Goal: Entertainment & Leisure: Consume media (video, audio)

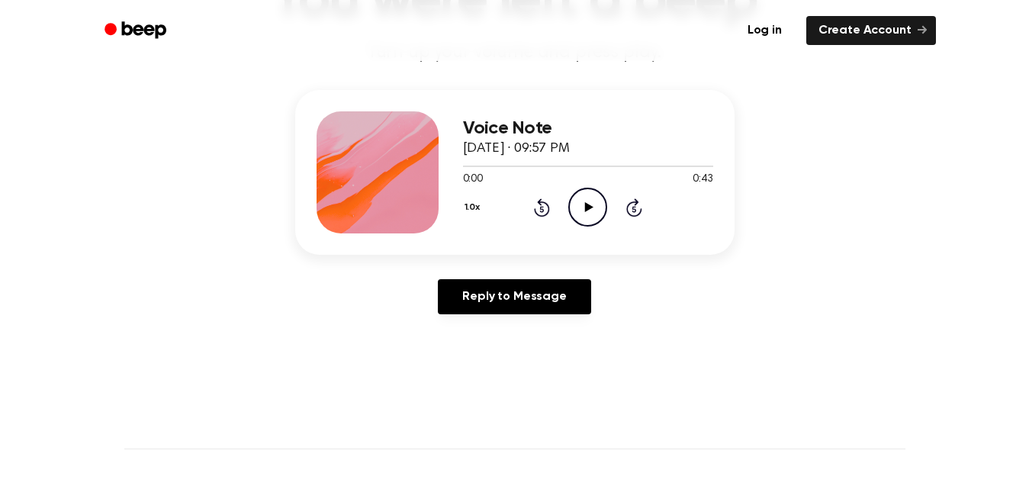
scroll to position [148, 0]
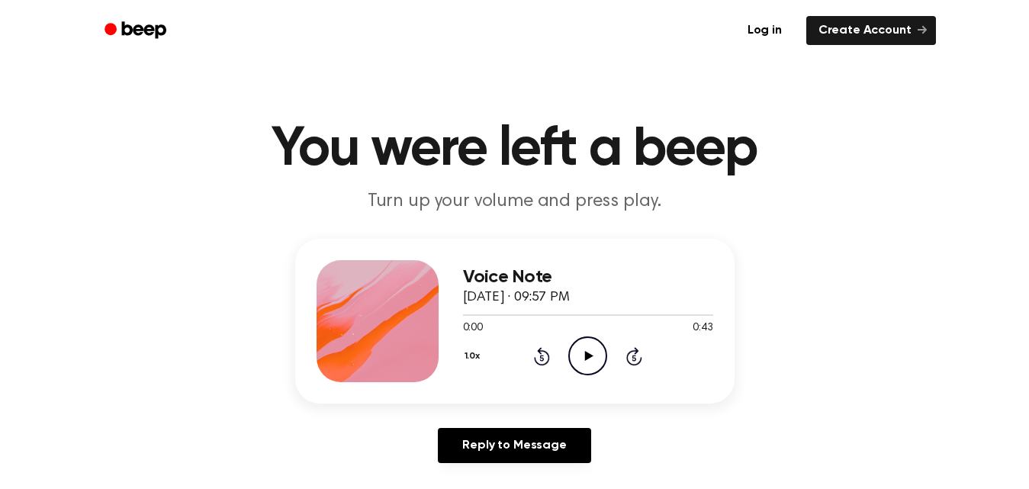
click at [586, 339] on icon "Play Audio" at bounding box center [587, 355] width 39 height 39
click at [583, 377] on div "Voice Note [DATE] · 09:40 PM 0:00 0:01 Your browser does not support the [objec…" at bounding box center [588, 321] width 250 height 122
click at [595, 361] on icon "Play Audio" at bounding box center [587, 355] width 39 height 39
